Goal: Navigation & Orientation: Find specific page/section

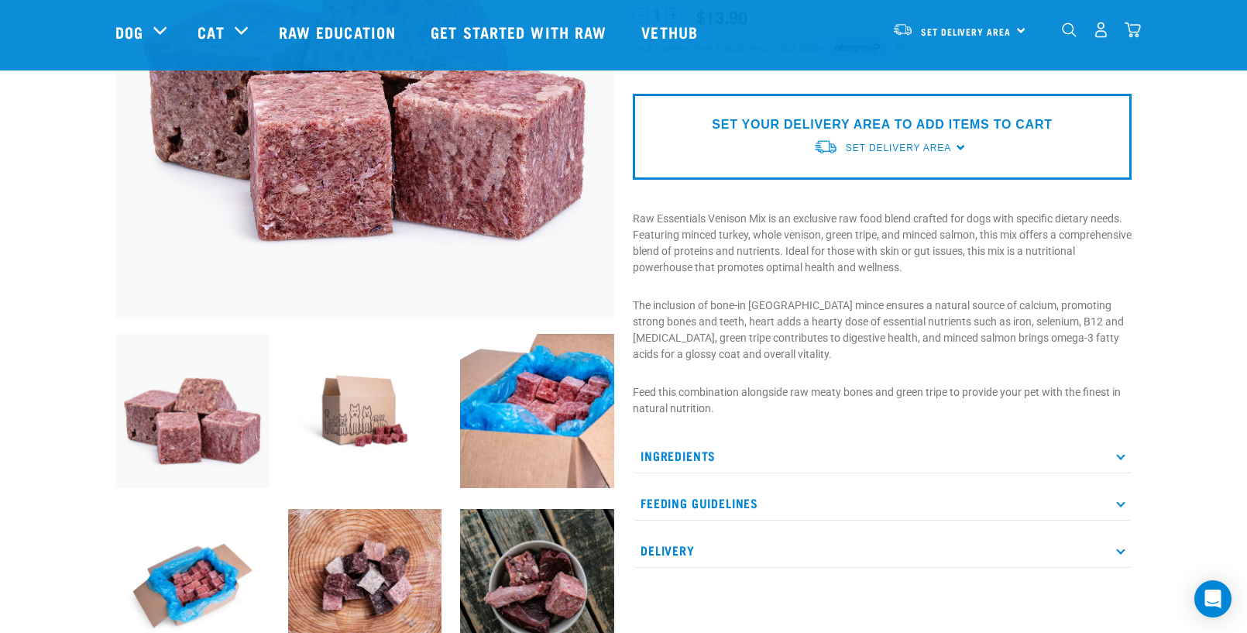
scroll to position [401, 0]
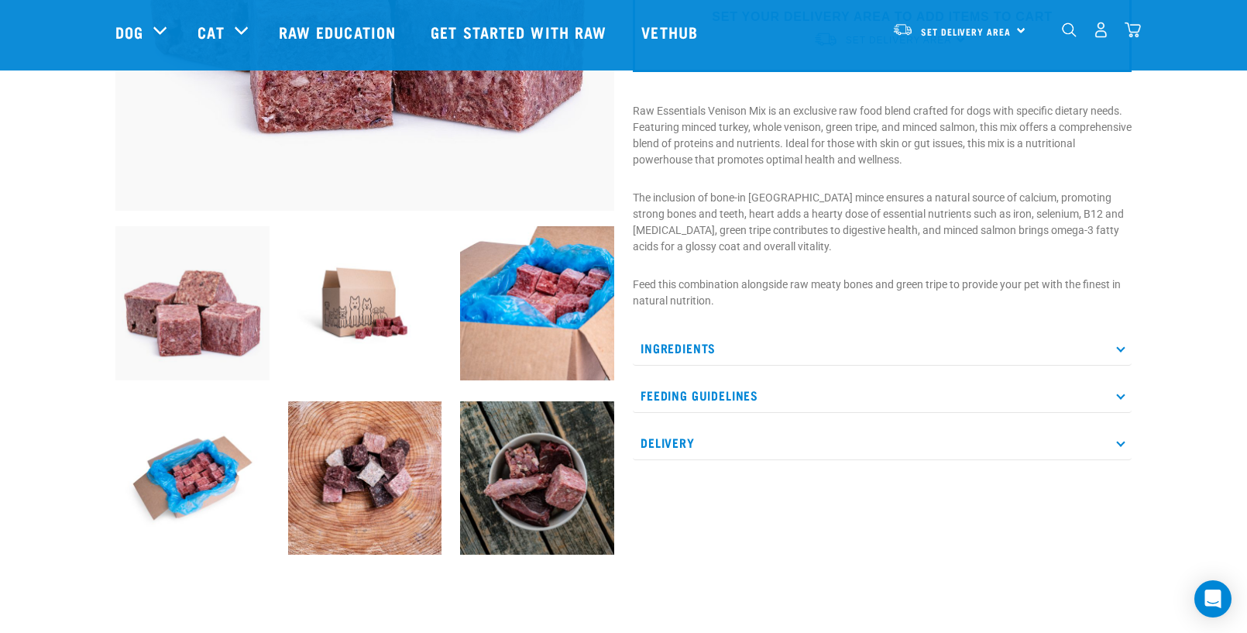
click at [699, 342] on p "Ingredients" at bounding box center [882, 348] width 499 height 35
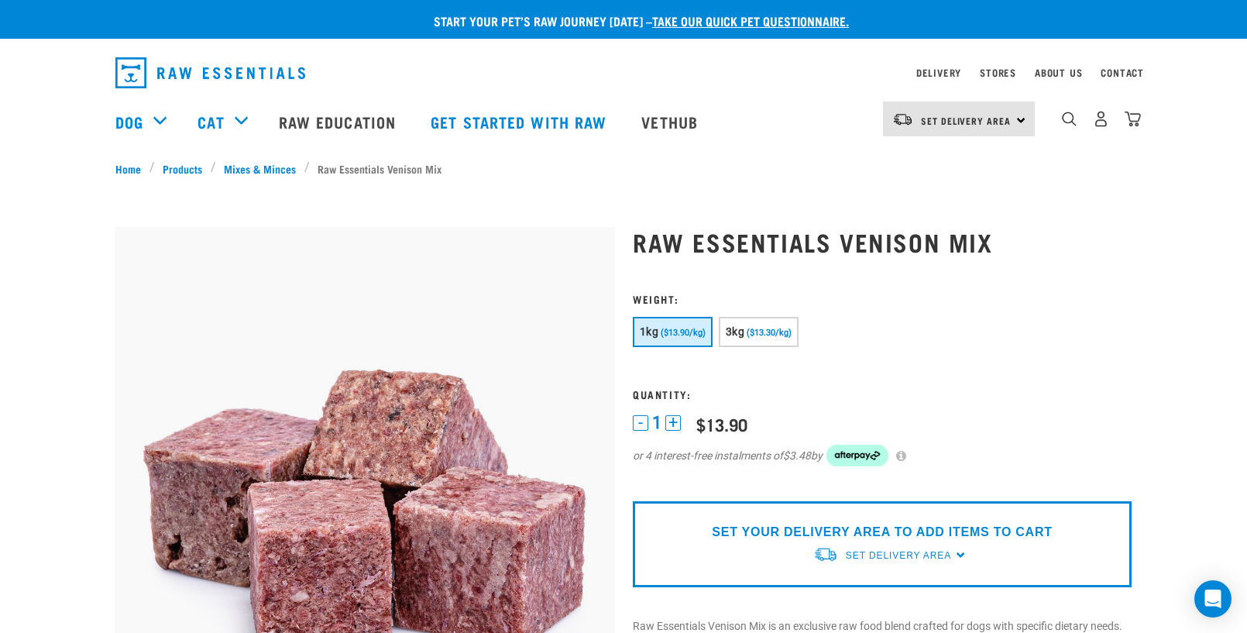
scroll to position [0, 0]
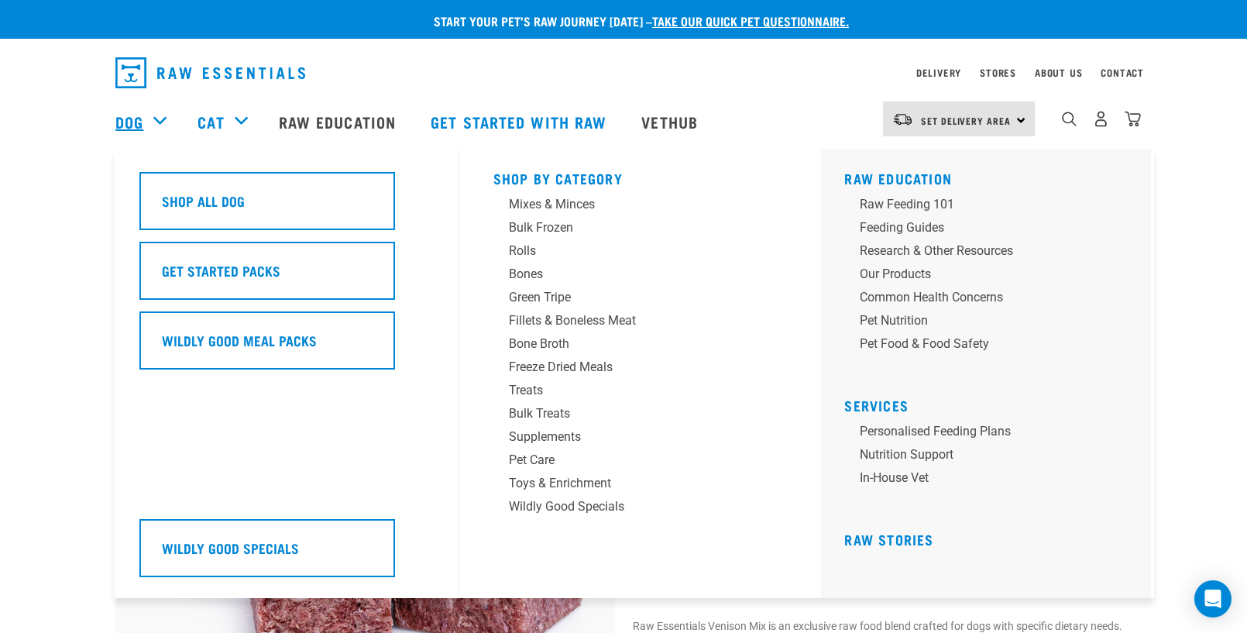
click at [140, 116] on link "Dog" at bounding box center [129, 121] width 28 height 23
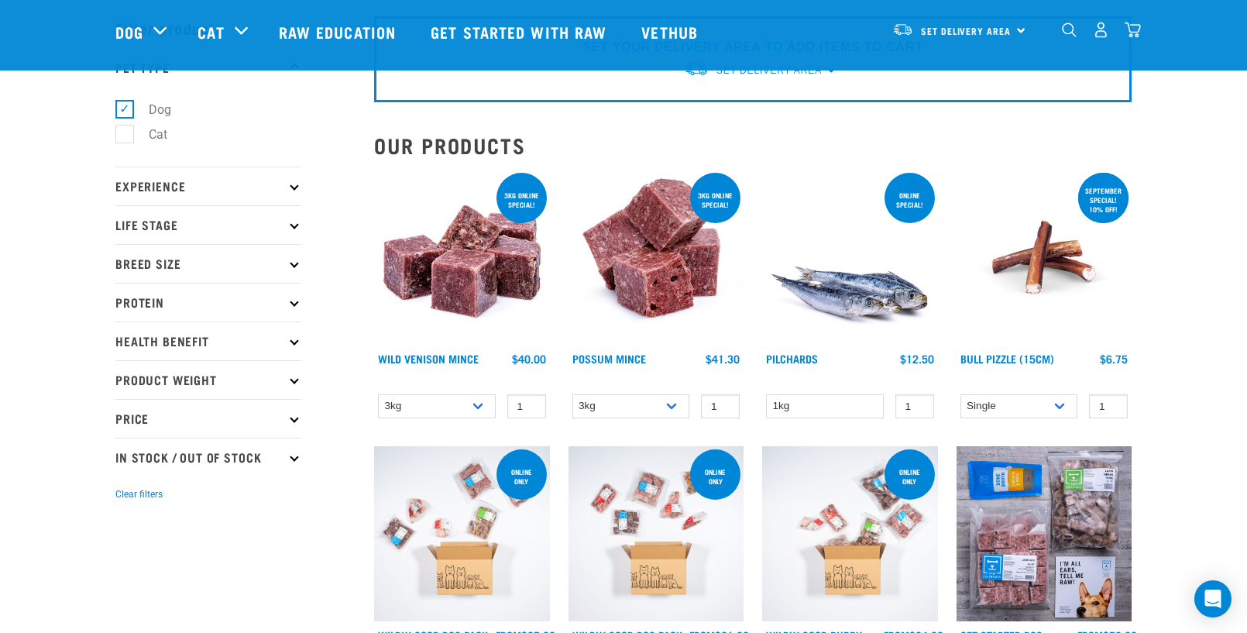
scroll to position [56, 0]
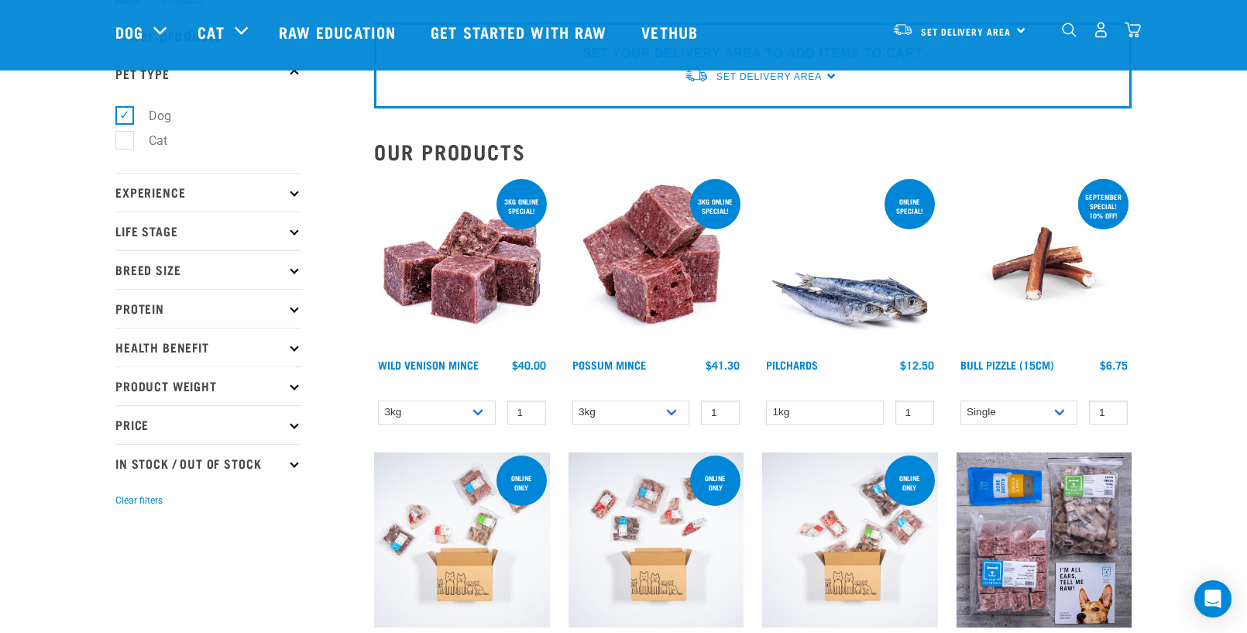
click at [461, 276] on img at bounding box center [462, 264] width 176 height 176
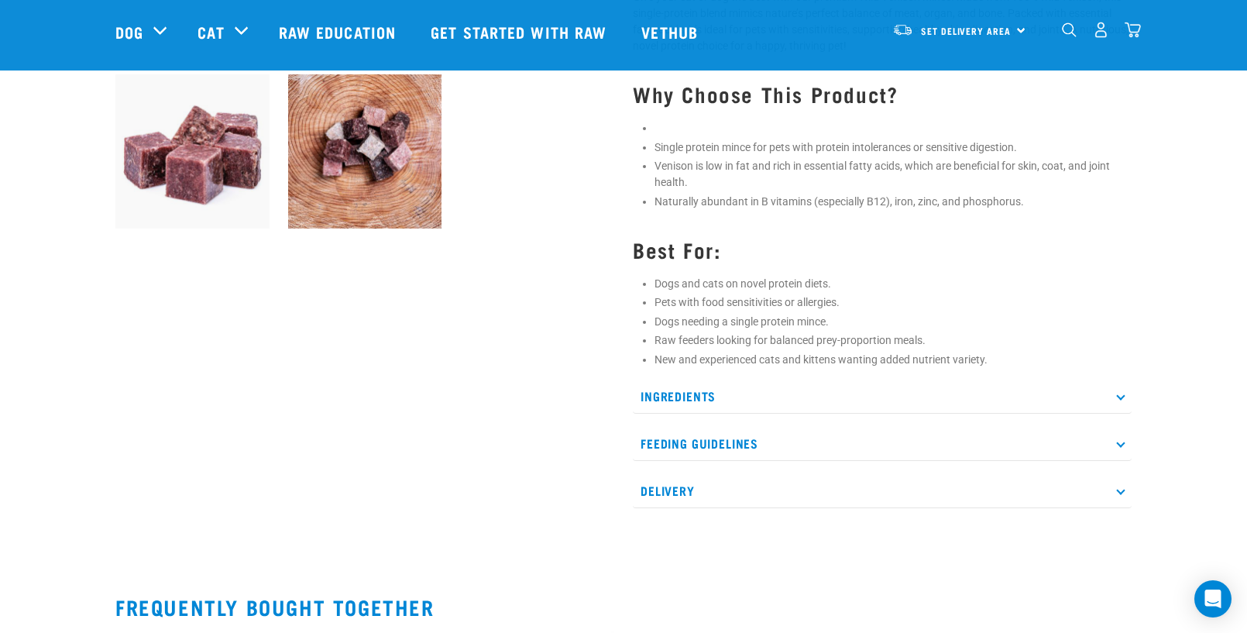
scroll to position [625, 0]
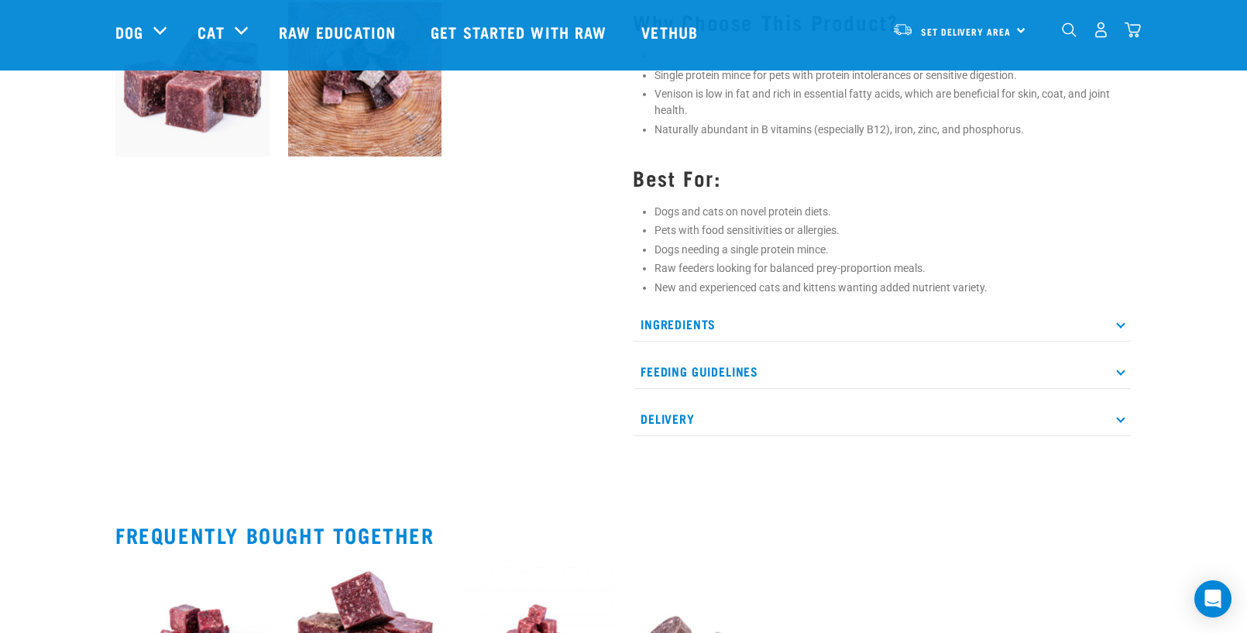
click at [688, 325] on p "Ingredients" at bounding box center [882, 324] width 499 height 35
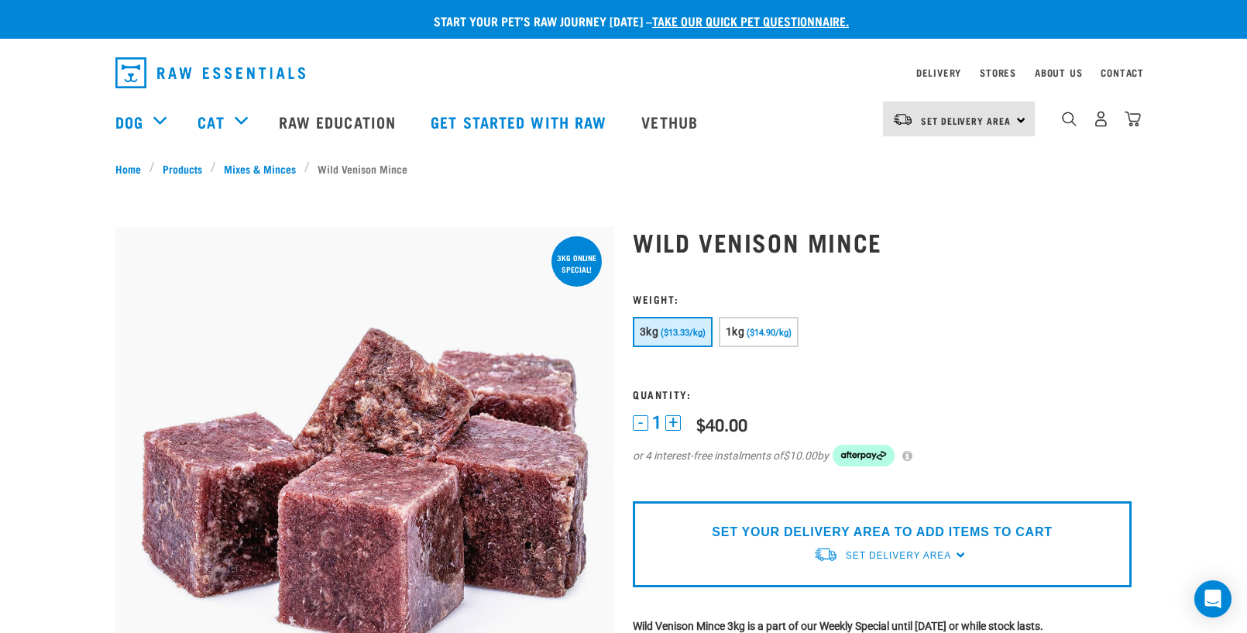
scroll to position [0, 0]
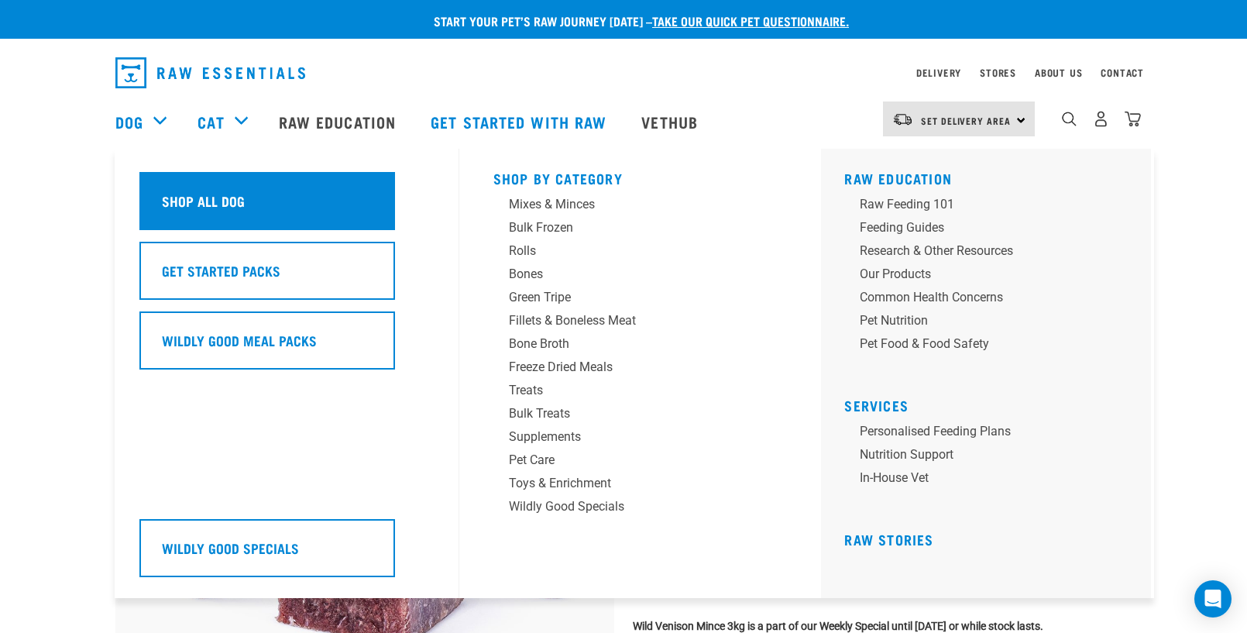
click at [177, 193] on h5 "Shop All Dog" at bounding box center [203, 201] width 83 height 20
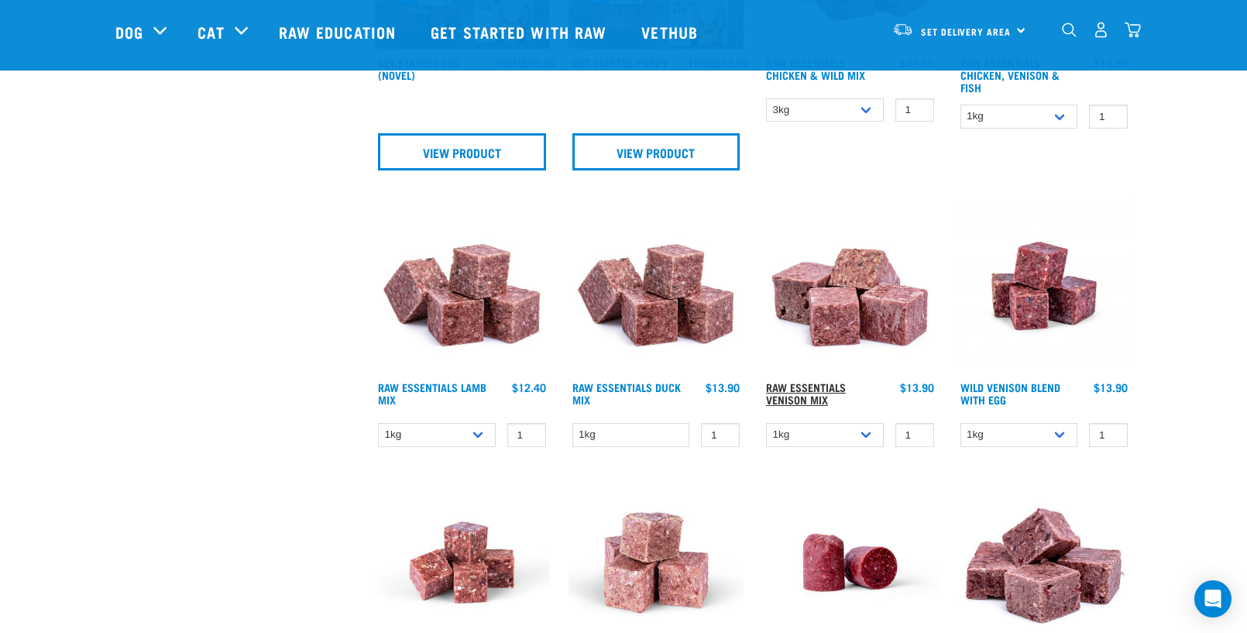
scroll to position [963, 0]
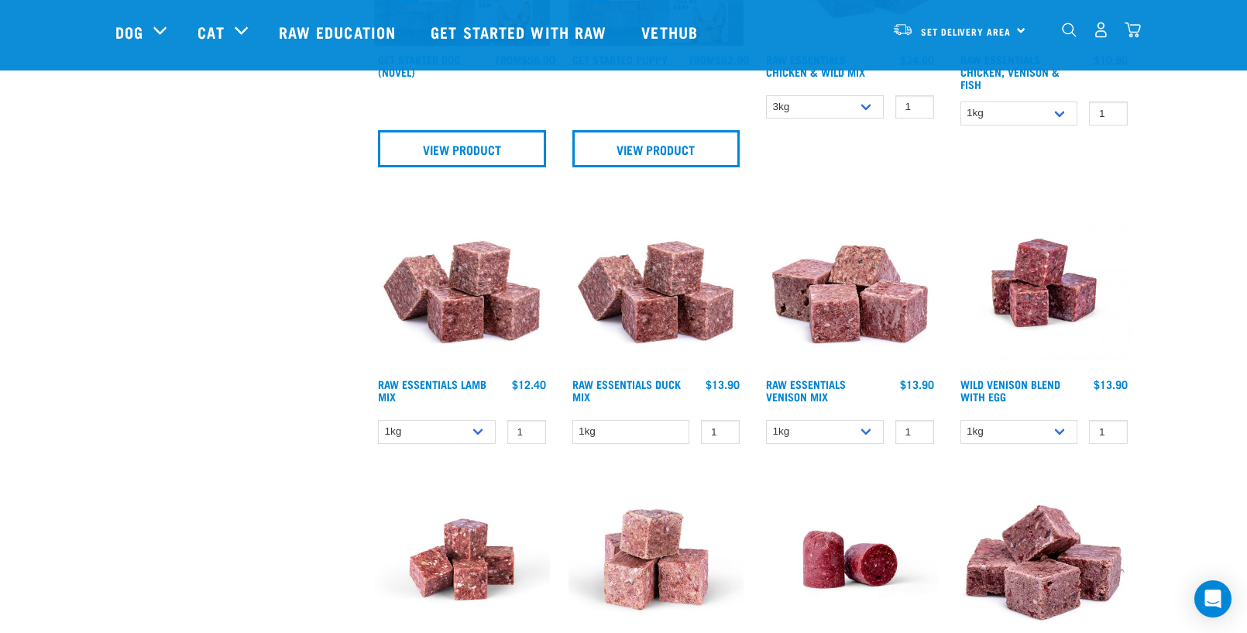
click at [1036, 298] on img at bounding box center [1045, 283] width 176 height 176
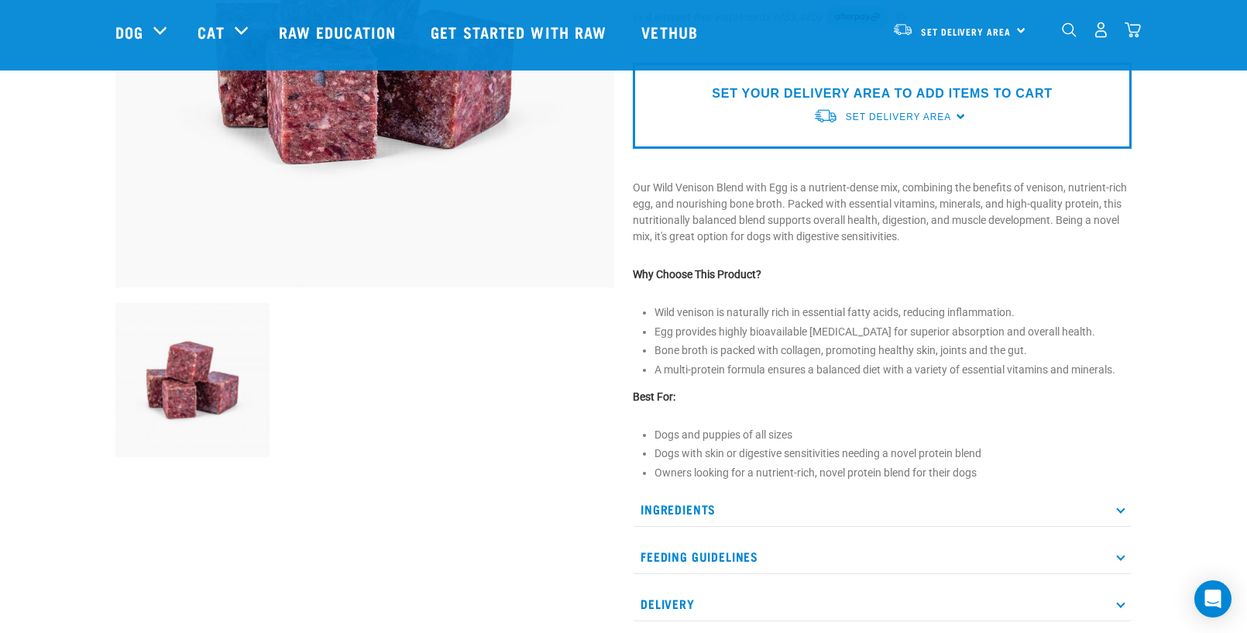
scroll to position [394, 0]
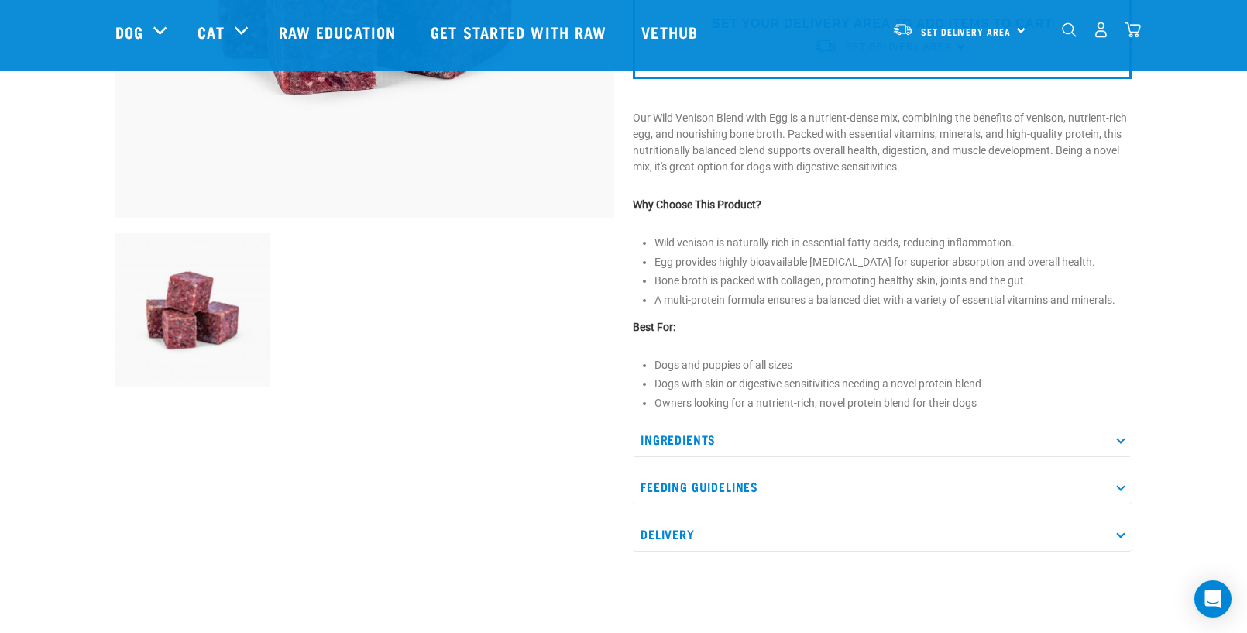
click at [692, 437] on p "Ingredients" at bounding box center [882, 439] width 499 height 35
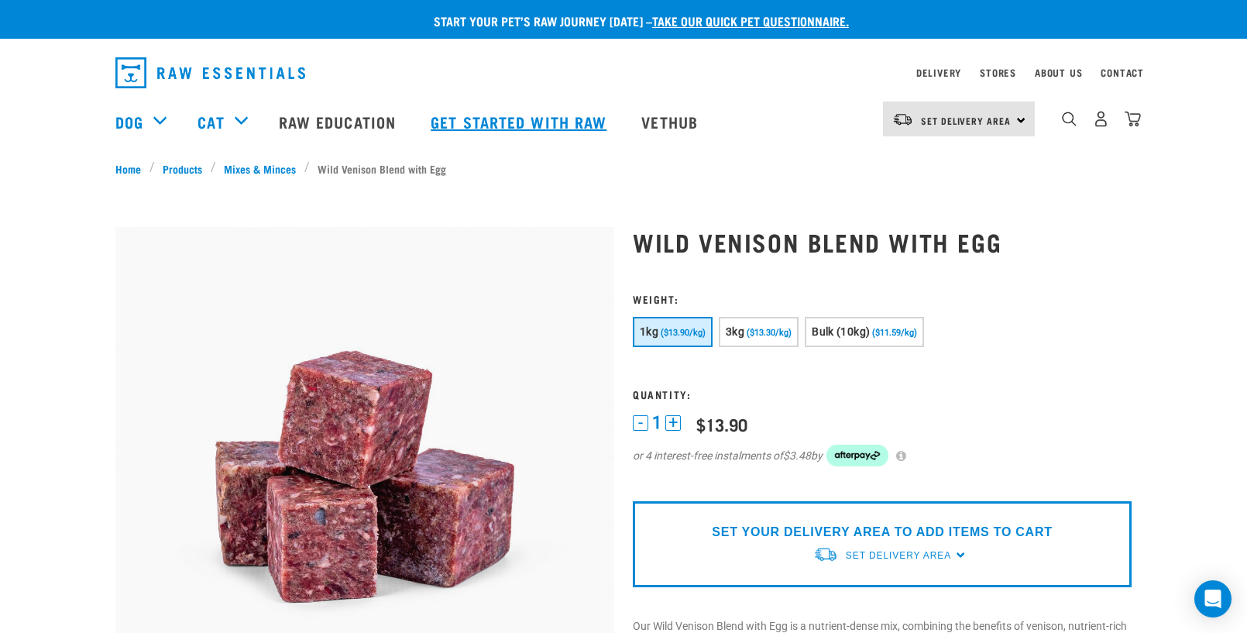
scroll to position [0, 0]
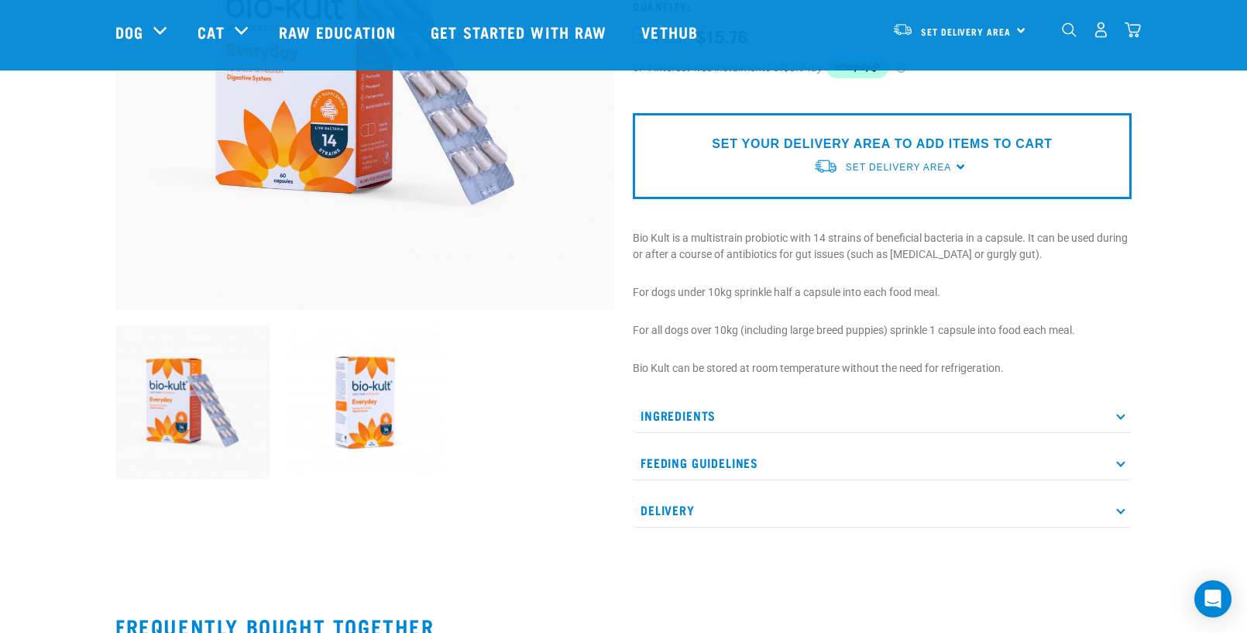
scroll to position [376, 0]
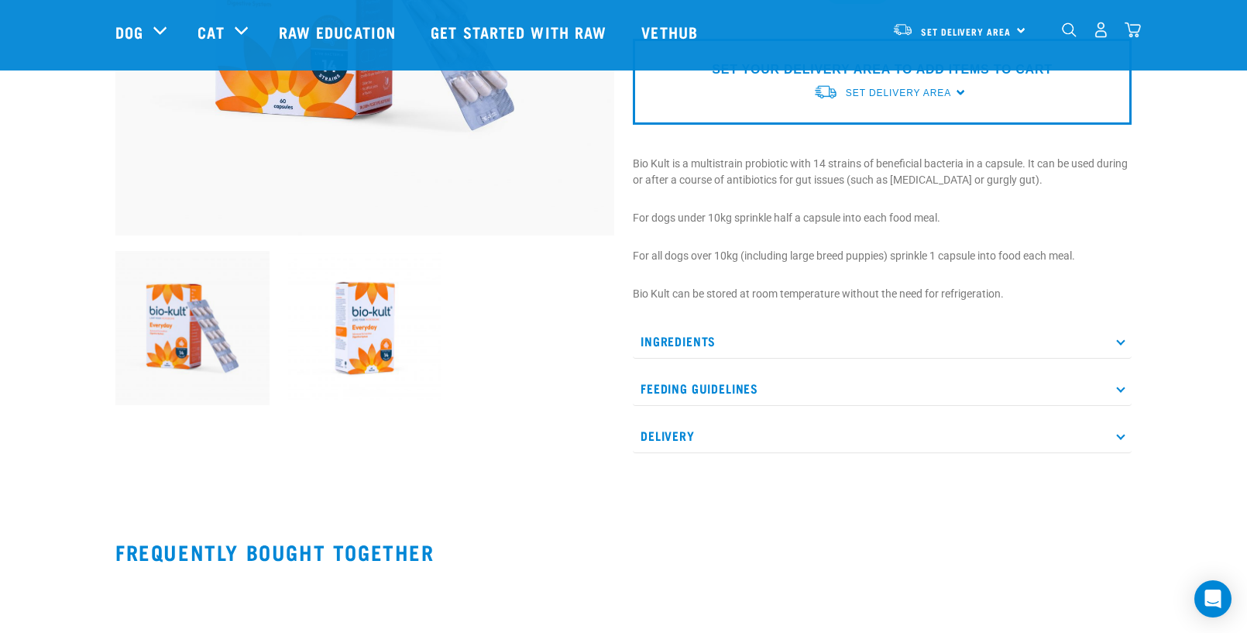
click at [696, 342] on p "Ingredients" at bounding box center [882, 341] width 499 height 35
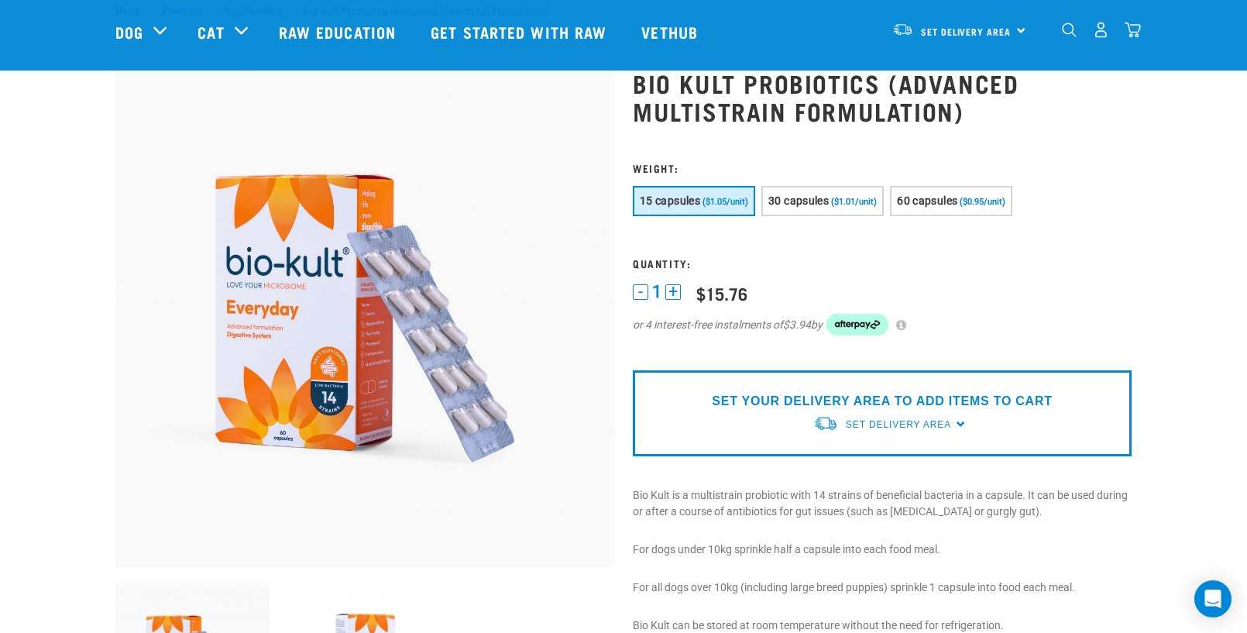
scroll to position [34, 0]
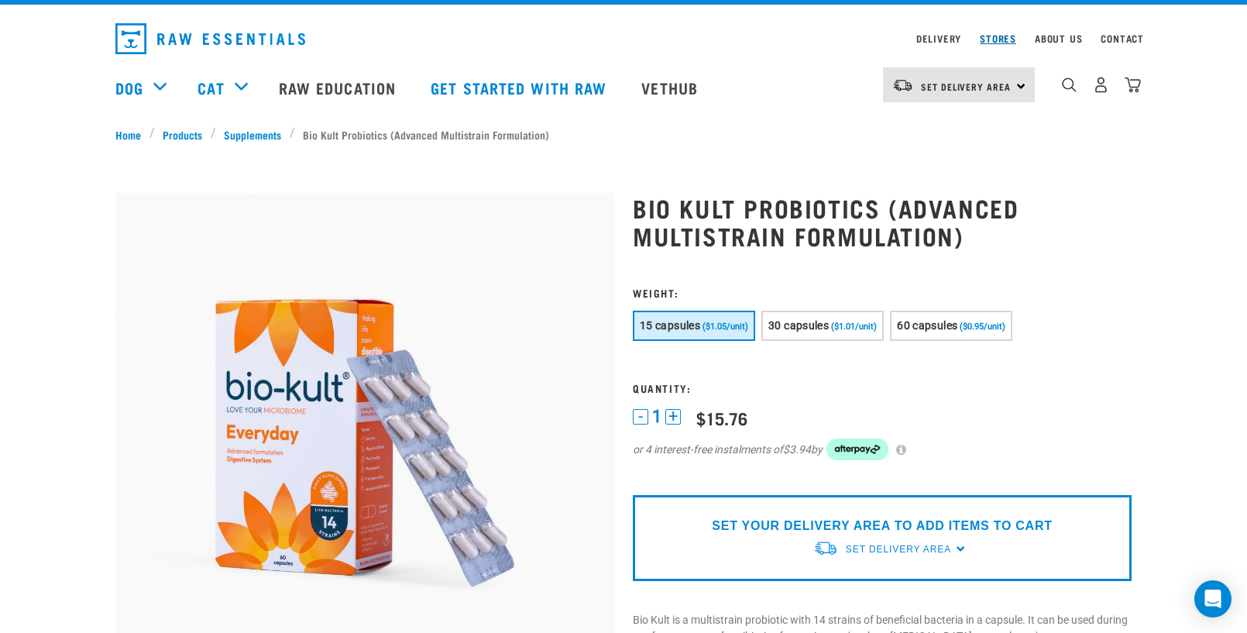
click at [990, 41] on link "Stores" at bounding box center [998, 38] width 36 height 5
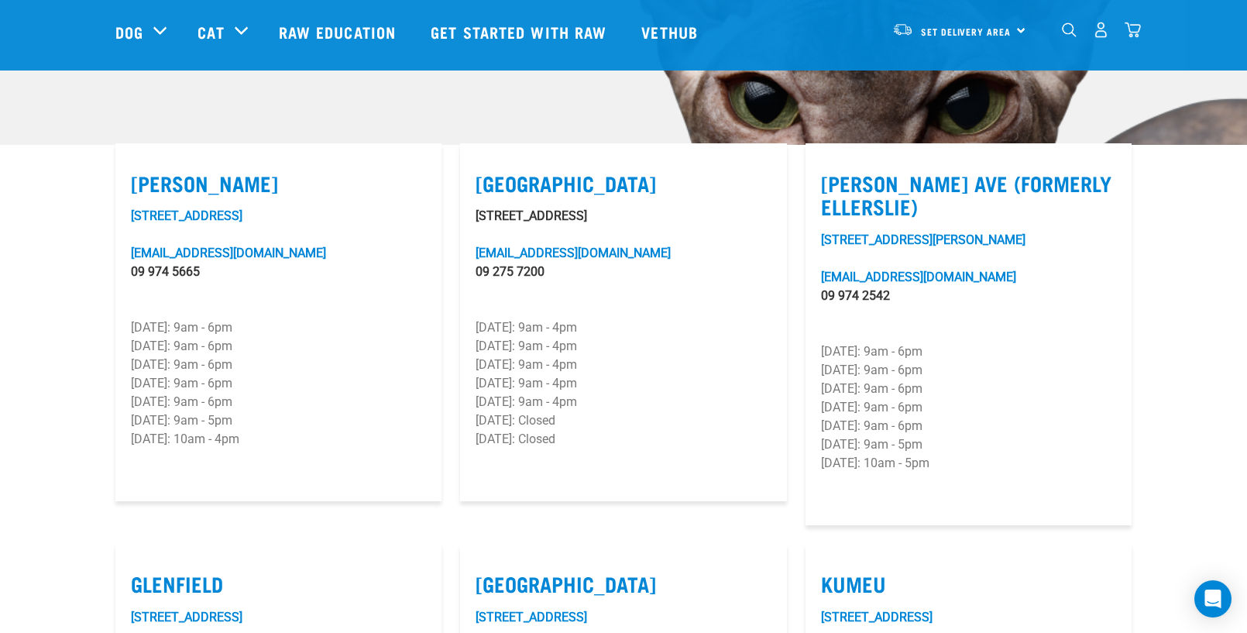
scroll to position [380, 0]
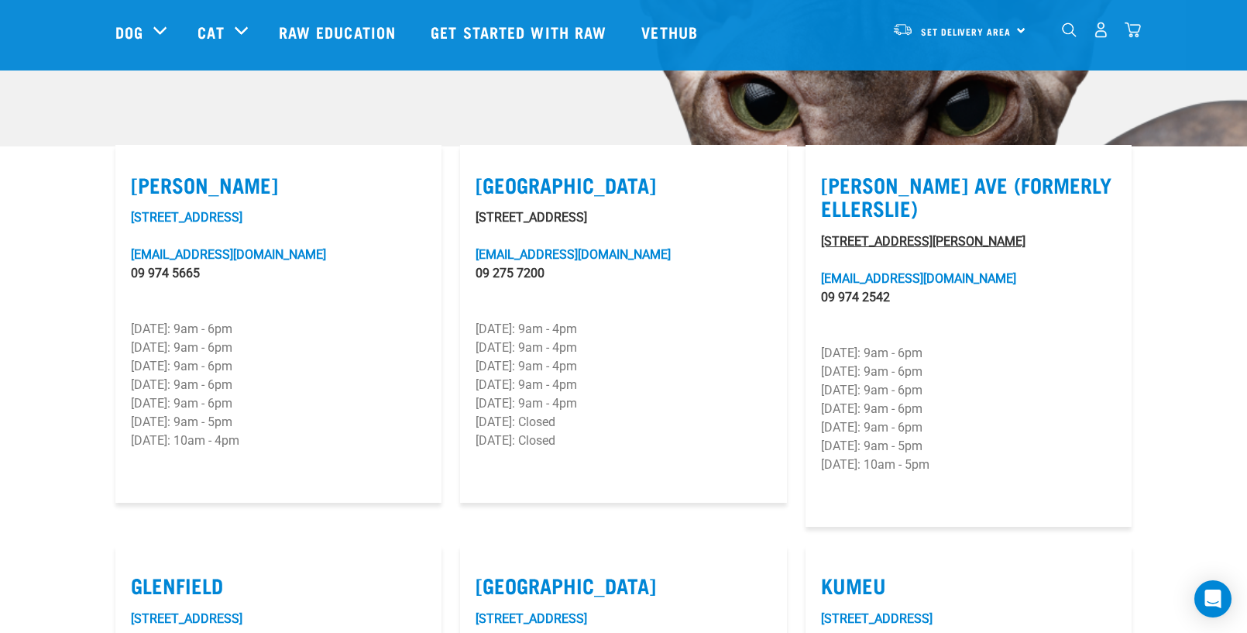
click at [869, 234] on link "[STREET_ADDRESS][PERSON_NAME]" at bounding box center [923, 241] width 205 height 15
